Goal: Find specific page/section: Find specific page/section

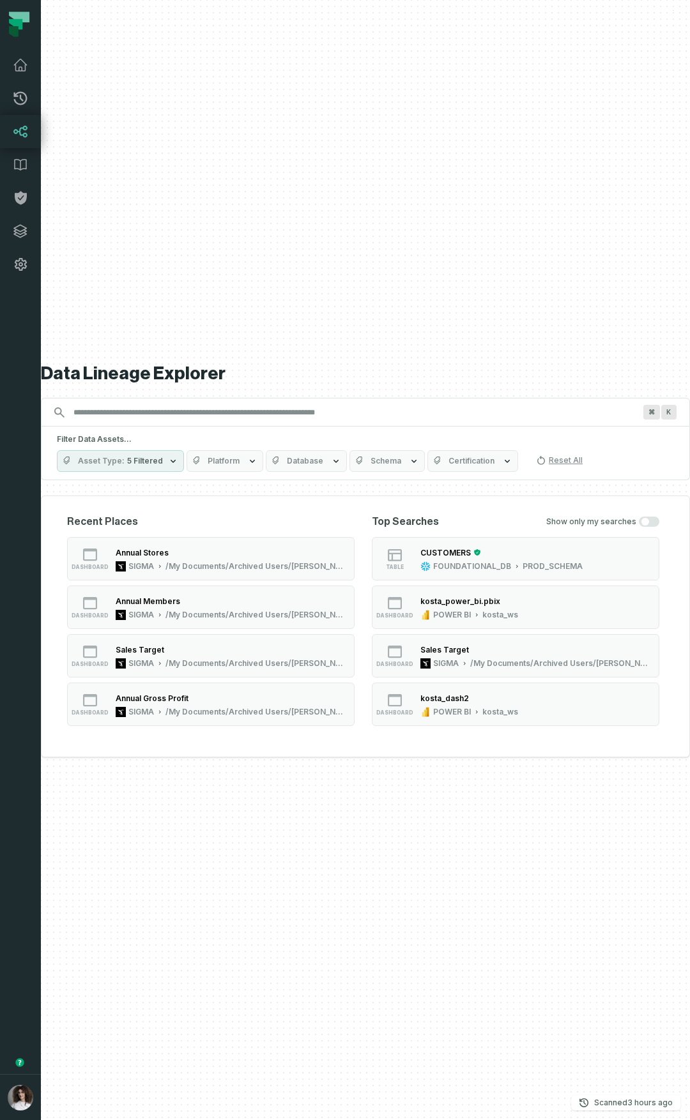
click at [212, 64] on div "Data Lineage Explorer Search for assets across the organization ⌘ K Filter Data…" at bounding box center [365, 560] width 649 height 1120
click at [19, 285] on button "button" at bounding box center [20, 677] width 41 height 793
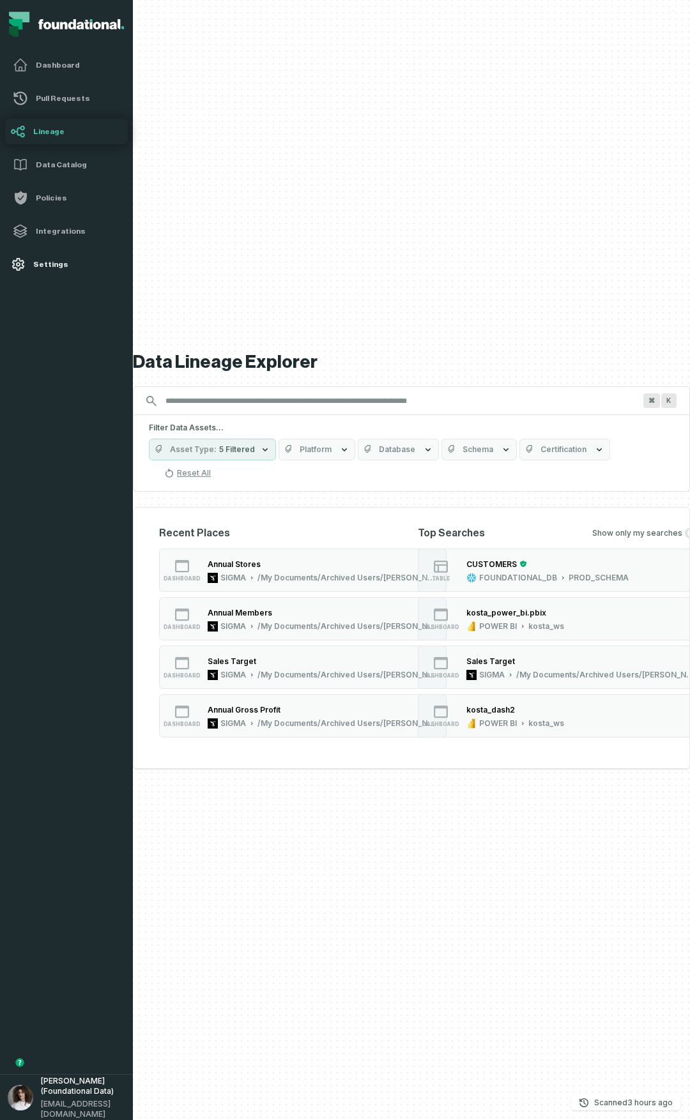
click at [24, 265] on icon at bounding box center [17, 264] width 15 height 15
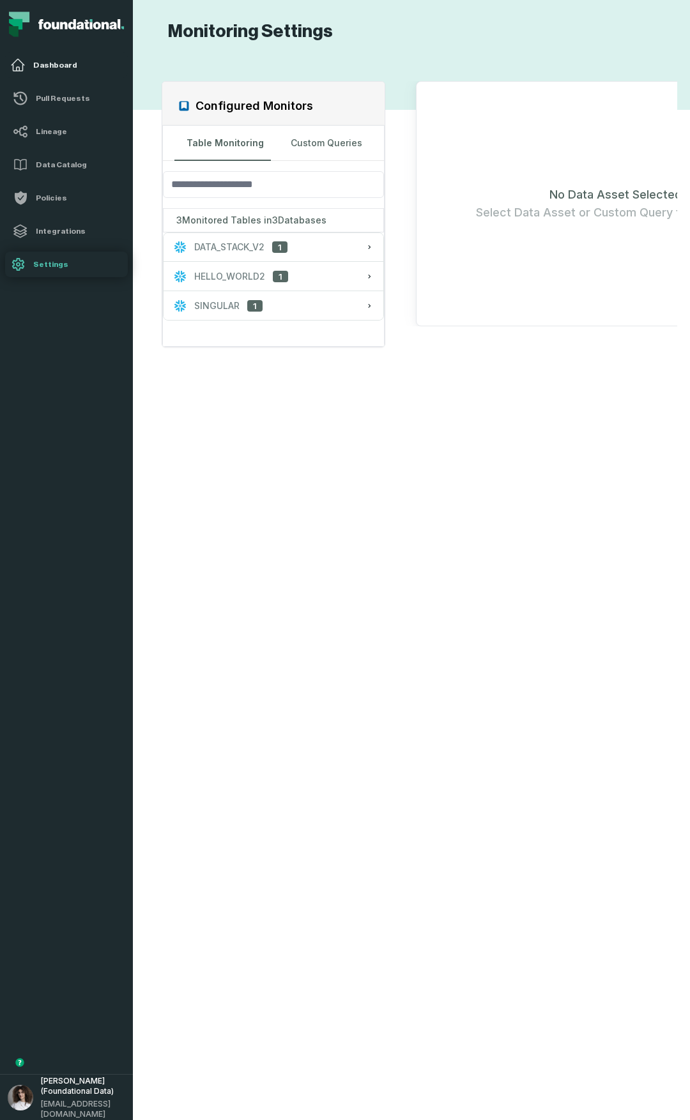
click at [71, 73] on link "Dashboard" at bounding box center [66, 65] width 123 height 26
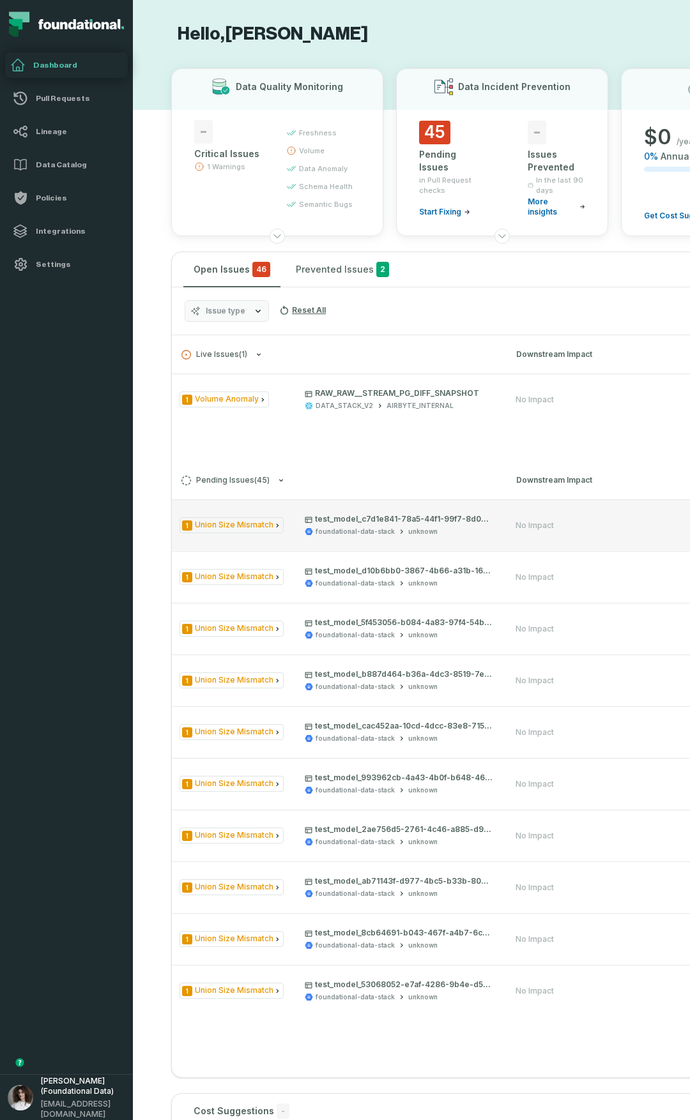
click at [531, 517] on div "1 Union Size Mismatch test_model_c7d1e841-78a5-44f1-99f7-8d0bfd5d780b foundatio…" at bounding box center [571, 524] width 798 height 51
